Goal: Transaction & Acquisition: Purchase product/service

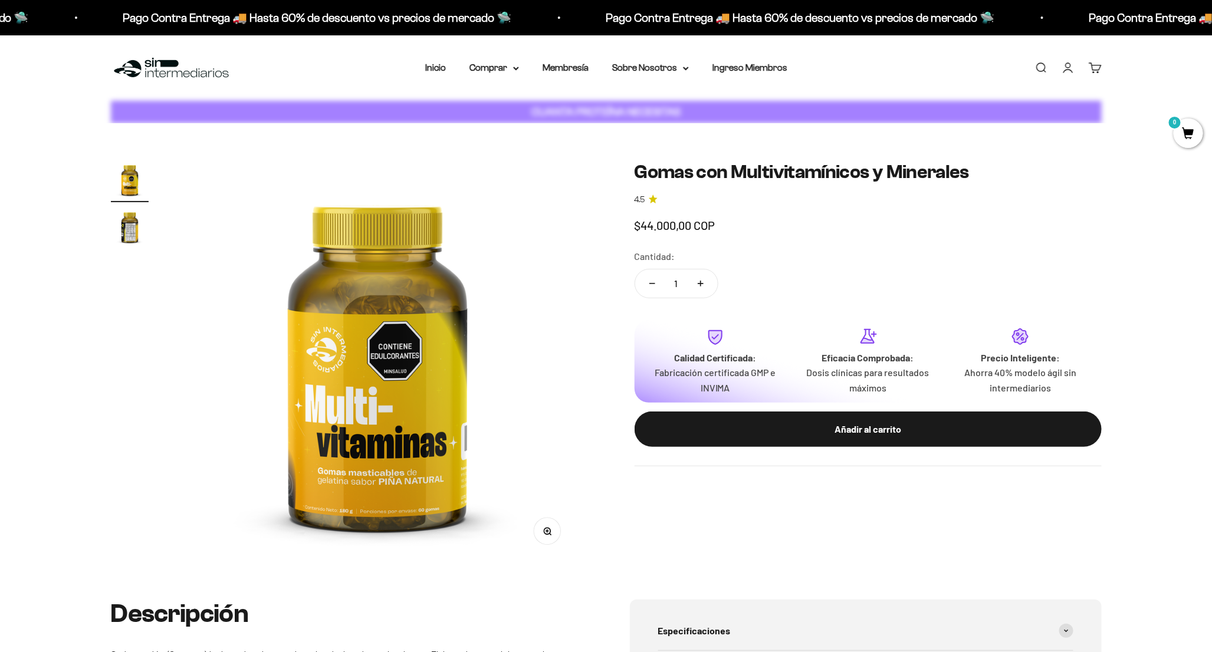
click at [457, 449] on img at bounding box center [377, 361] width 401 height 401
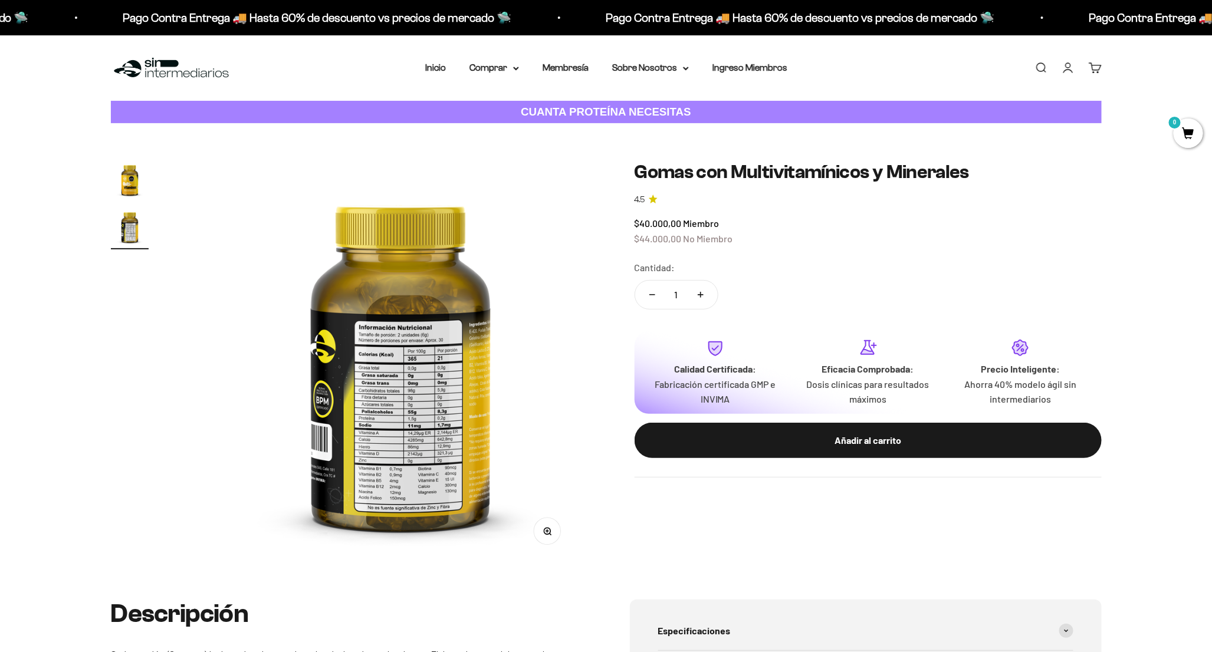
scroll to position [0, 414]
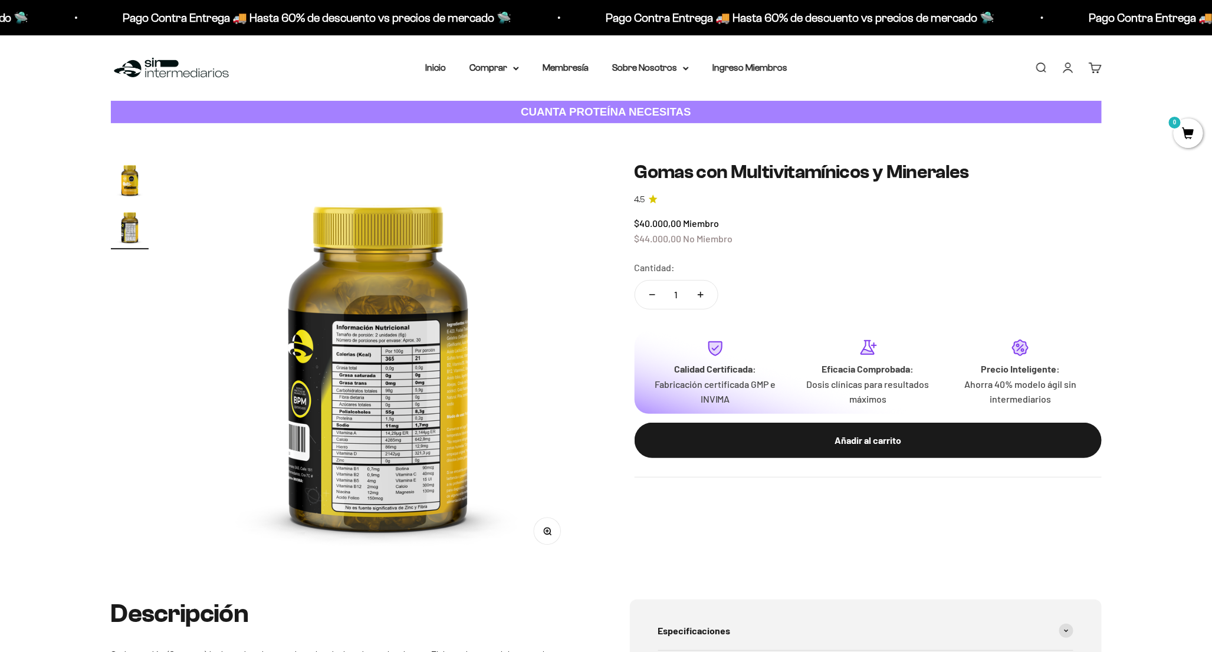
click at [261, 379] on img at bounding box center [377, 361] width 401 height 401
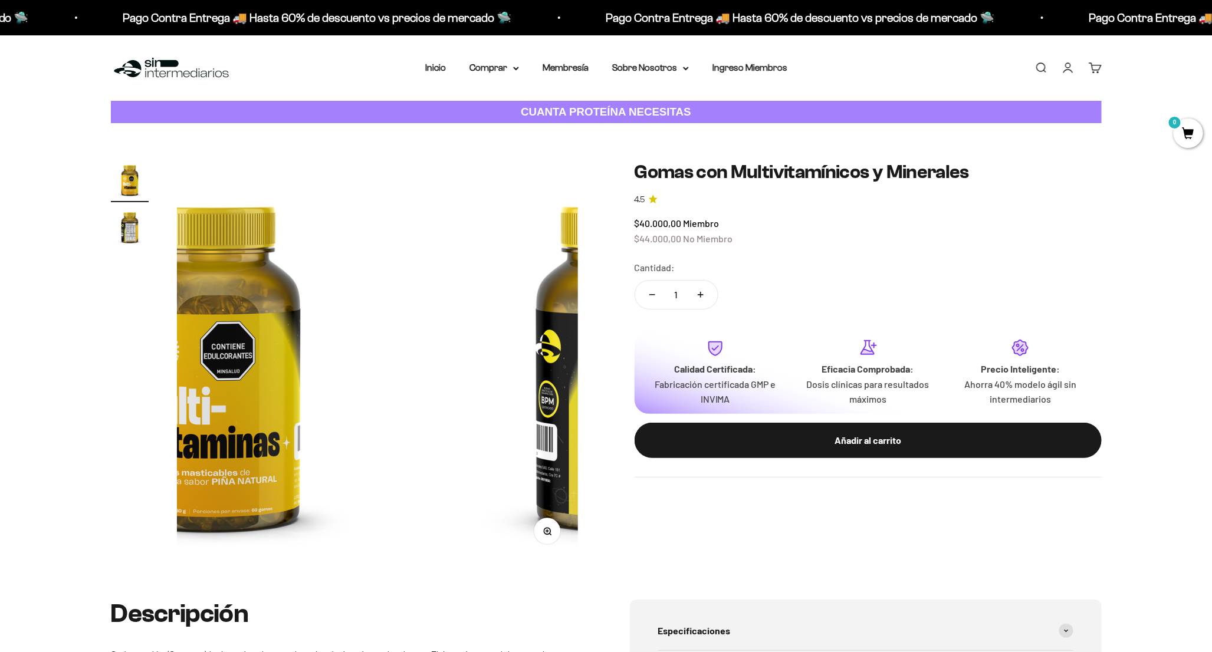
scroll to position [0, 0]
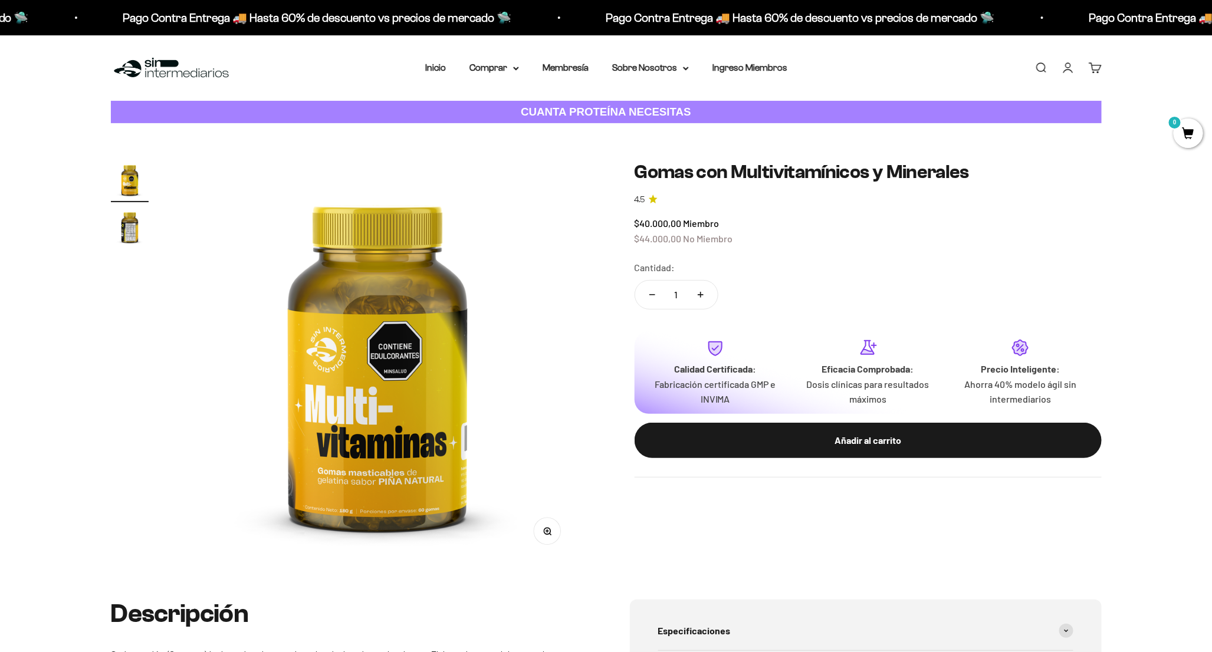
click at [261, 379] on img at bounding box center [377, 361] width 401 height 401
click at [265, 380] on img at bounding box center [377, 361] width 401 height 401
click at [177, 386] on img at bounding box center [377, 361] width 401 height 401
click at [120, 215] on img "Ir al artículo 2" at bounding box center [130, 227] width 38 height 38
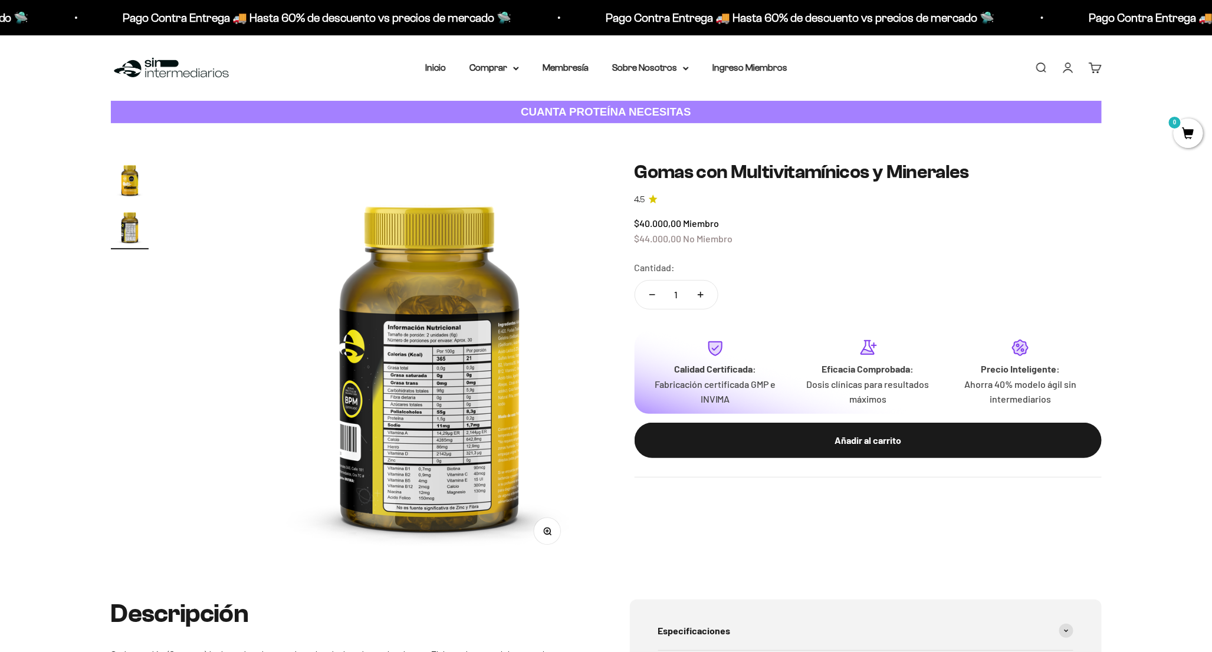
scroll to position [0, 414]
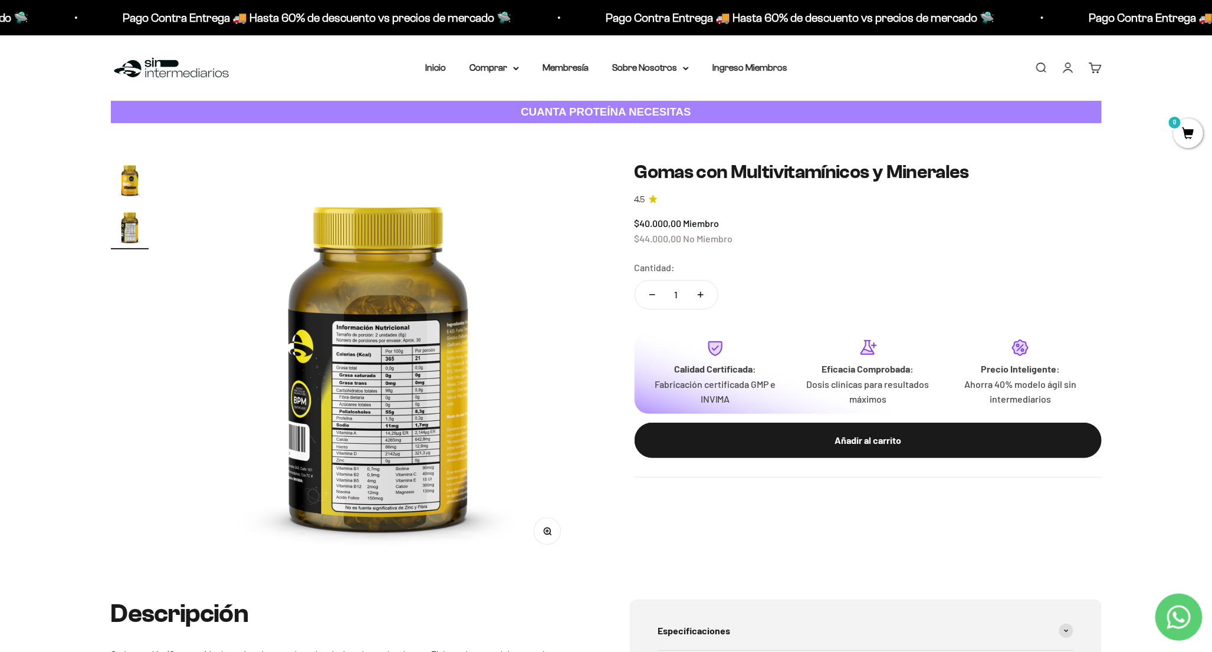
click at [411, 412] on img at bounding box center [377, 361] width 401 height 401
click at [551, 534] on button "Zoom" at bounding box center [547, 531] width 27 height 27
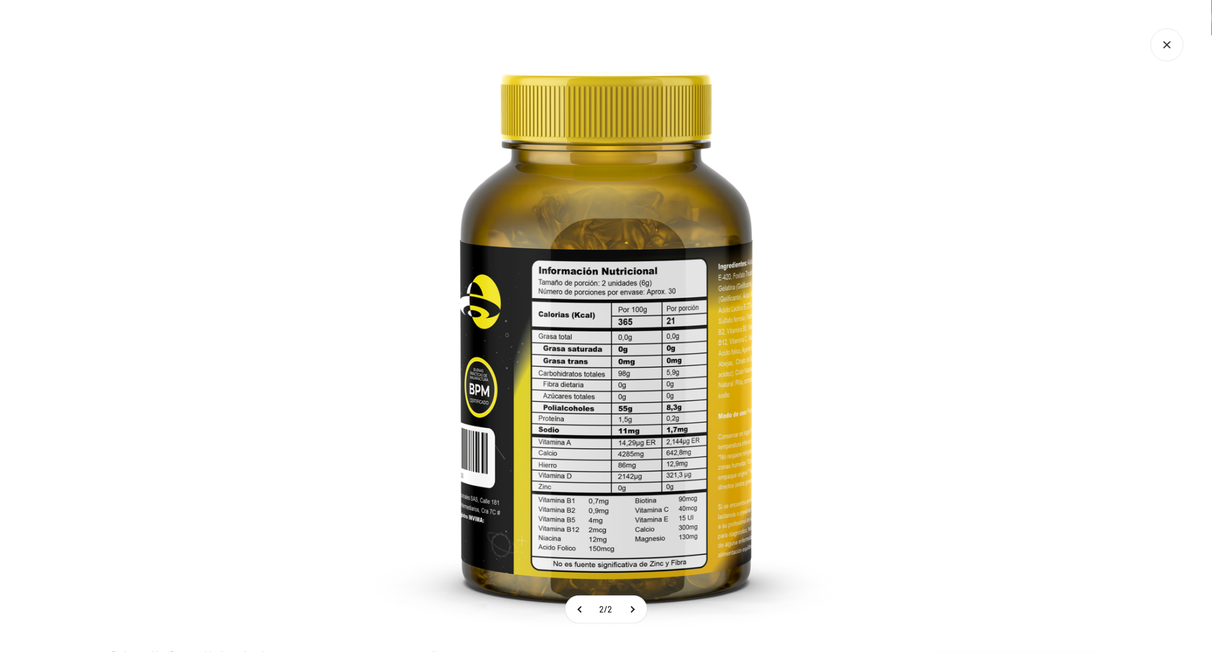
click at [779, 416] on img at bounding box center [606, 326] width 652 height 652
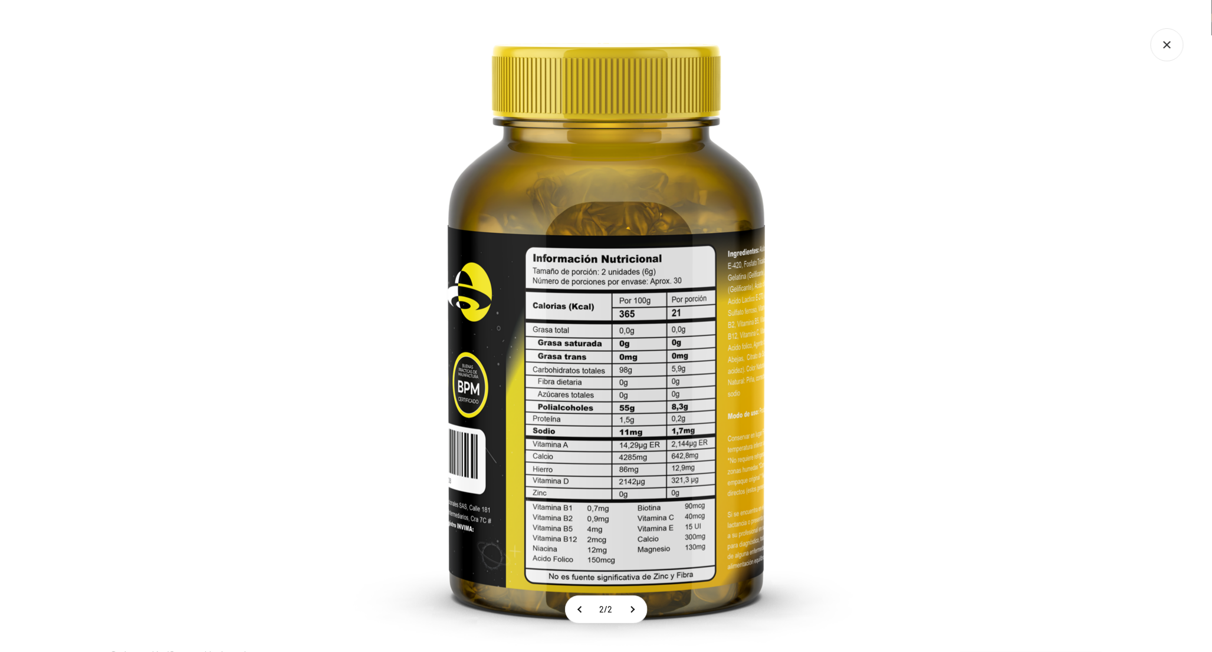
click at [739, 404] on img at bounding box center [605, 318] width 707 height 707
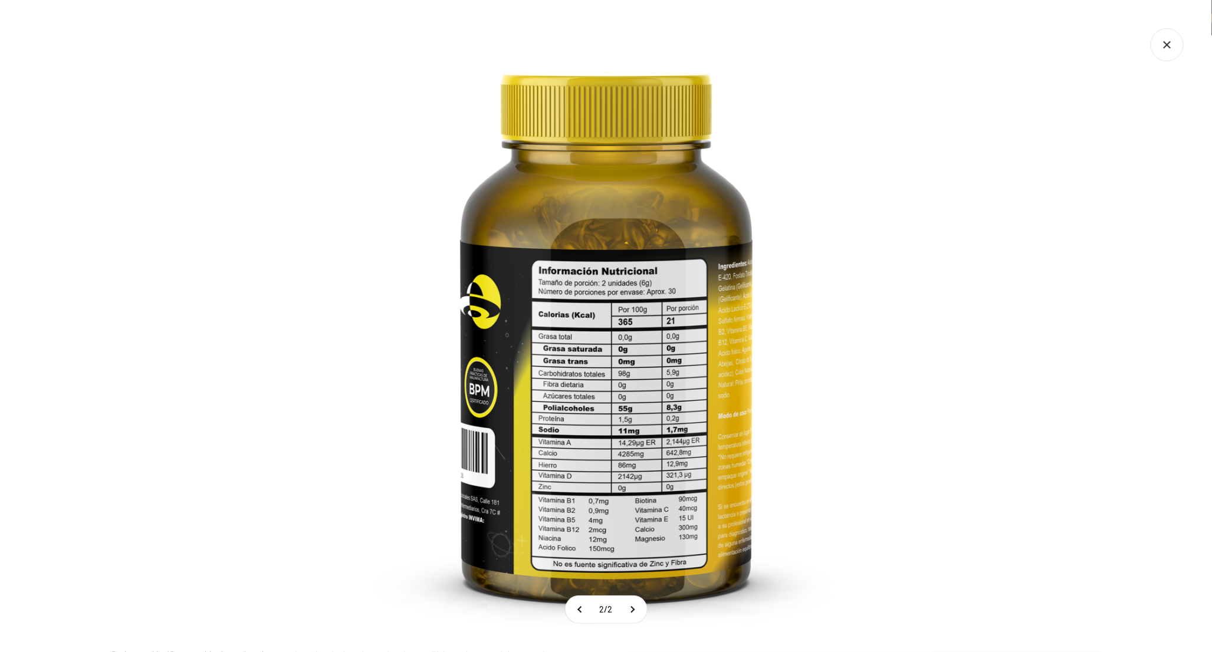
click at [622, 325] on img at bounding box center [606, 326] width 652 height 652
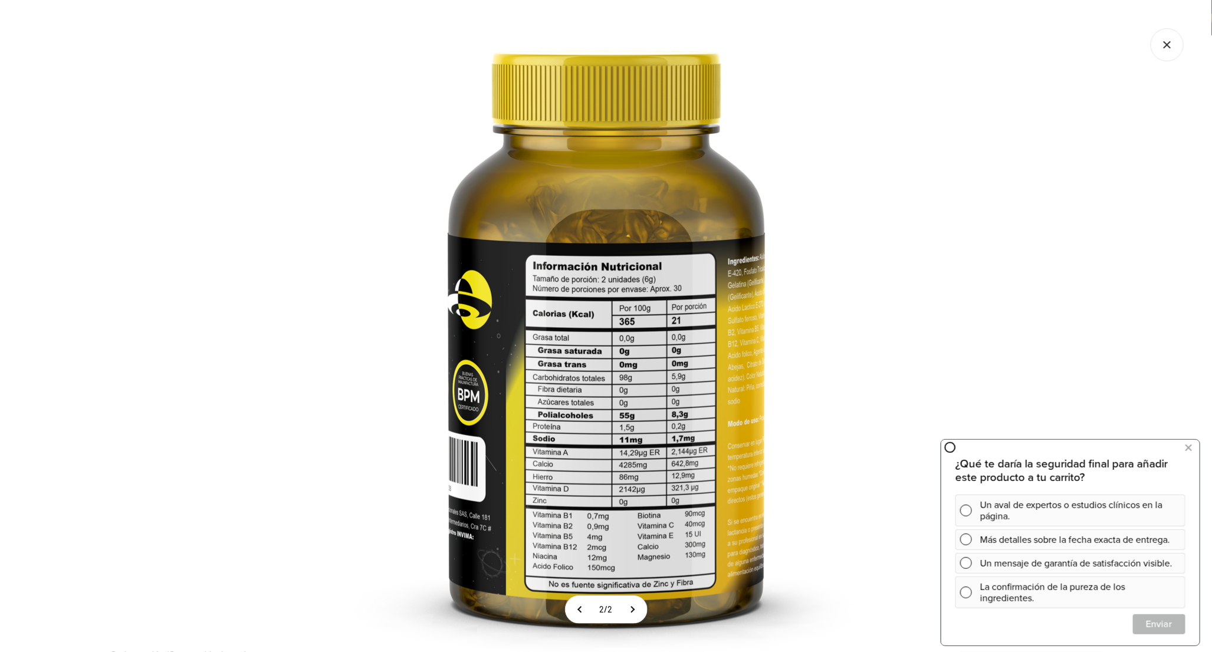
click at [687, 201] on img at bounding box center [605, 325] width 707 height 707
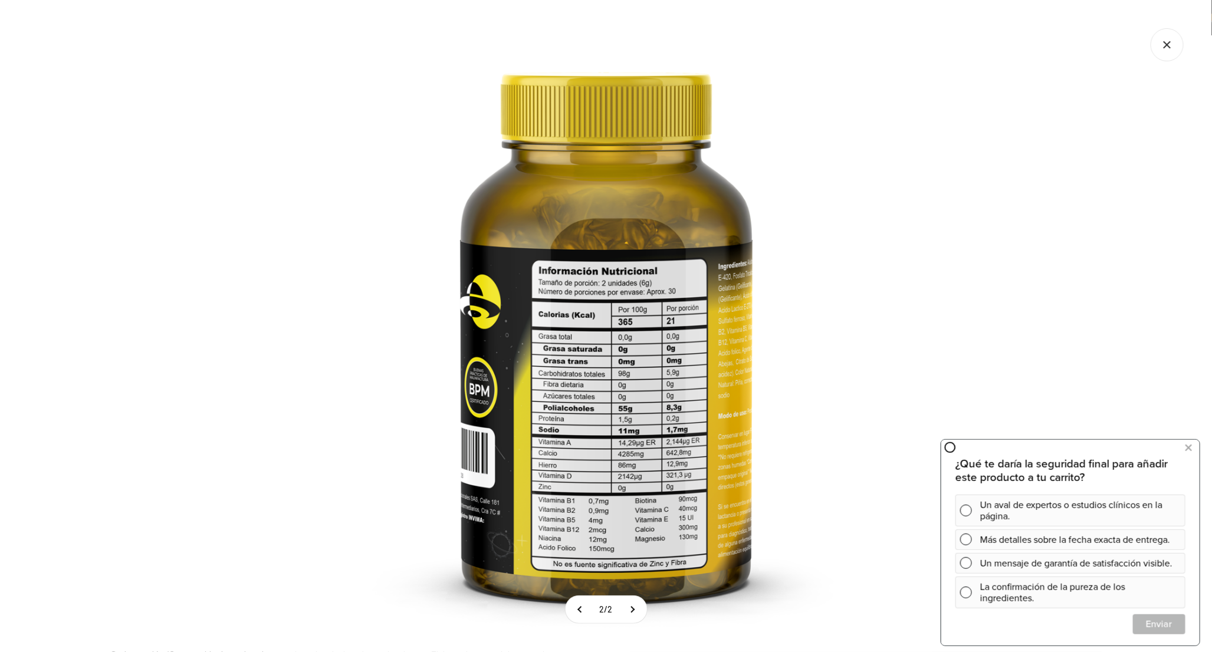
click at [1163, 47] on icon "Cerrar galería" at bounding box center [1166, 44] width 33 height 33
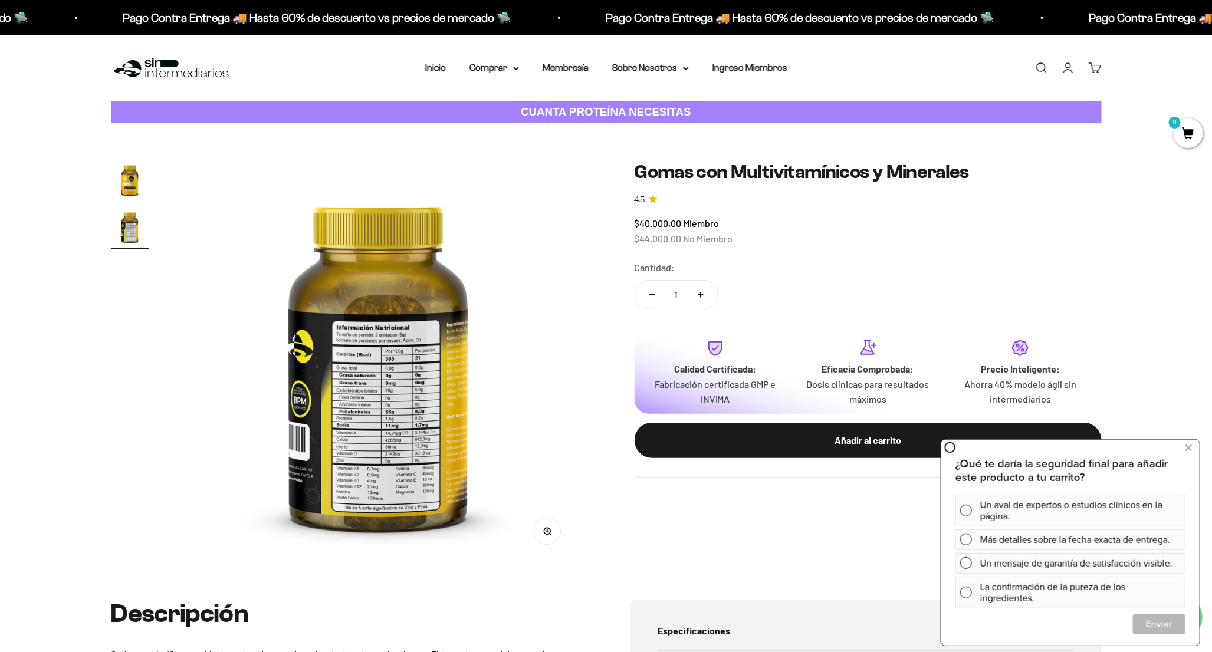
click at [114, 186] on img "Ir al artículo 1" at bounding box center [130, 180] width 38 height 38
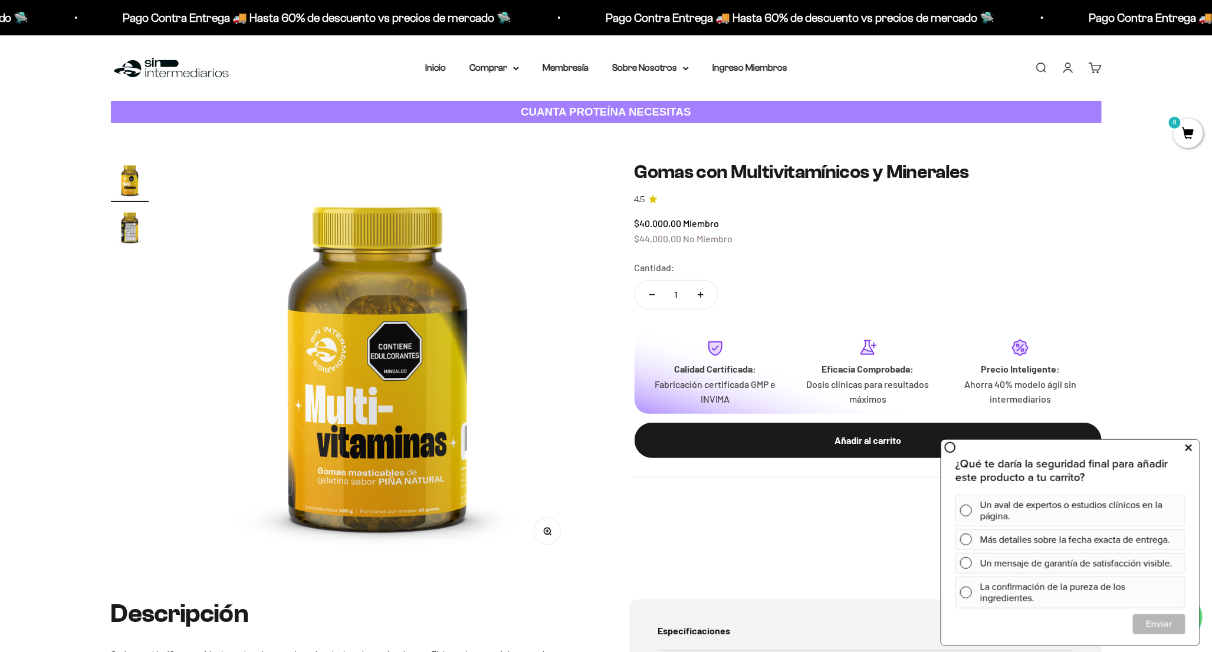
click at [1183, 446] on button at bounding box center [1187, 447] width 21 height 19
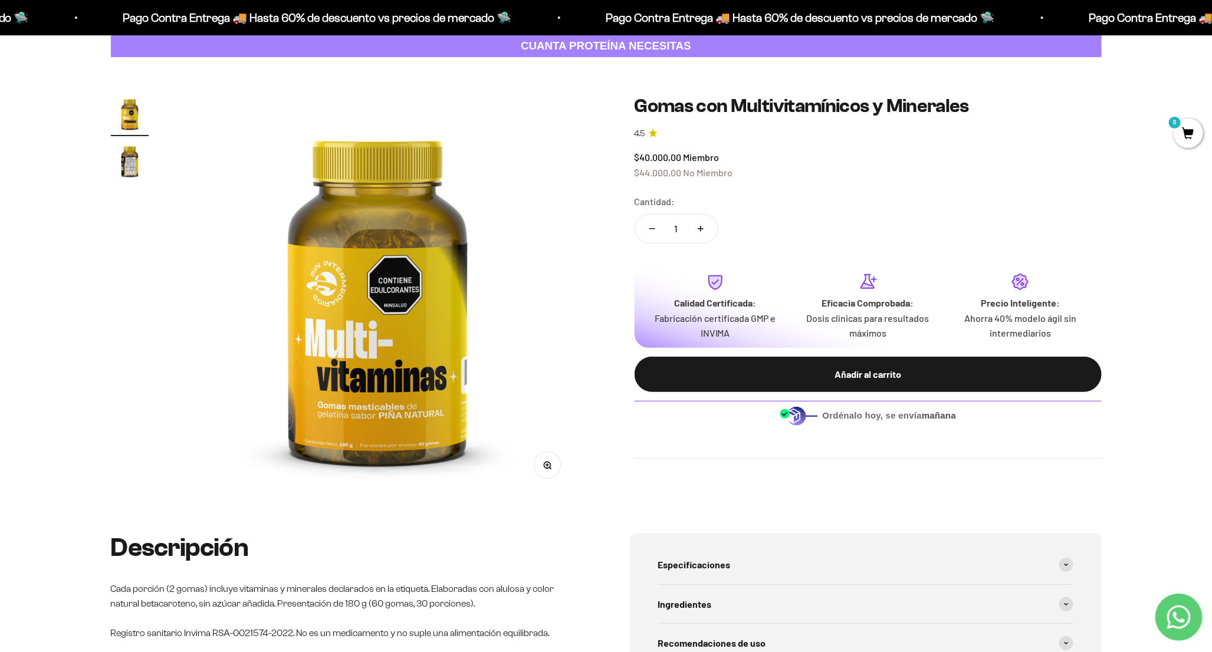
scroll to position [65, 0]
